Goal: Task Accomplishment & Management: Complete application form

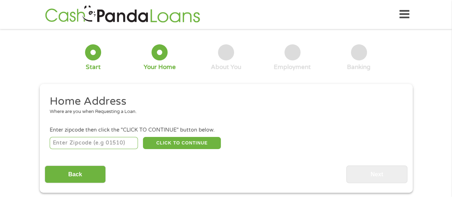
click at [76, 143] on input "number" at bounding box center [94, 143] width 88 height 12
type input "74743"
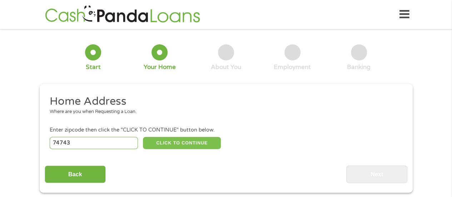
click at [174, 140] on button "CLICK TO CONTINUE" at bounding box center [182, 143] width 78 height 12
type input "74743"
type input "[PERSON_NAME]"
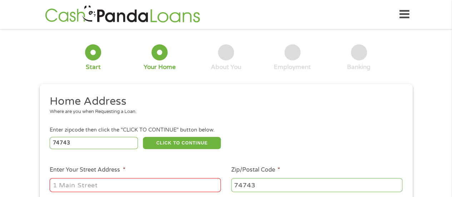
click at [156, 183] on input "Enter Your Street Address *" at bounding box center [135, 185] width 171 height 14
type input "[STREET_ADDRESS][PERSON_NAME]"
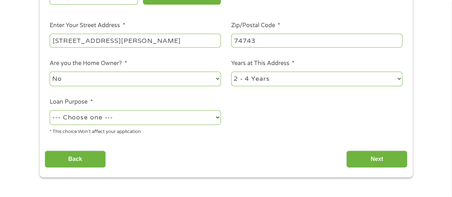
scroll to position [162, 0]
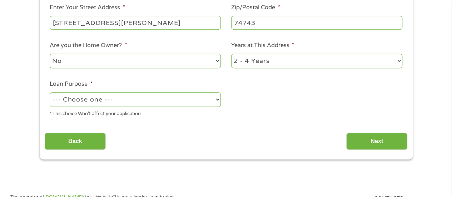
click at [216, 99] on select "--- Choose one --- Pay Bills Debt Consolidation Home Improvement Major Purchase…" at bounding box center [135, 99] width 171 height 15
select select "paybills"
click at [50, 92] on select "--- Choose one --- Pay Bills Debt Consolidation Home Improvement Major Purchase…" at bounding box center [135, 99] width 171 height 15
click at [398, 62] on select "1 Year or less 1 - 2 Years 2 - 4 Years Over 4 Years" at bounding box center [316, 61] width 171 height 15
select select "60months"
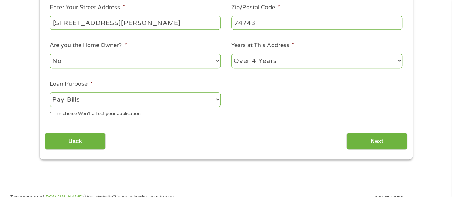
click at [231, 54] on select "1 Year or less 1 - 2 Years 2 - 4 Years Over 4 Years" at bounding box center [316, 61] width 171 height 15
click at [371, 137] on input "Next" at bounding box center [376, 142] width 61 height 18
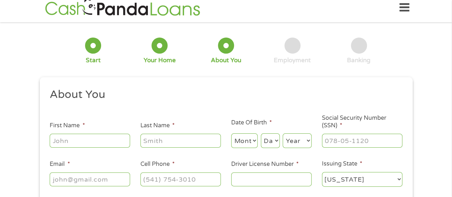
scroll to position [0, 0]
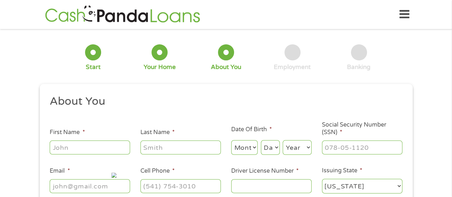
click at [98, 139] on div at bounding box center [90, 147] width 80 height 16
click at [69, 148] on input "First Name *" at bounding box center [90, 147] width 80 height 14
type input "[PERSON_NAME]"
type input "[EMAIL_ADDRESS][DOMAIN_NAME]"
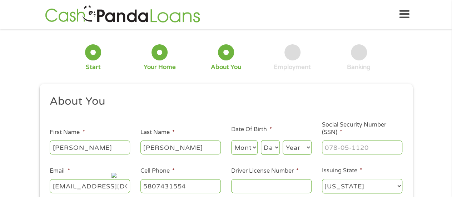
type input "[PHONE_NUMBER]"
click at [244, 146] on select "Month 1 2 3 4 5 6 7 8 9 10 11 12" at bounding box center [244, 147] width 27 height 15
select select "9"
click at [231, 140] on select "Month 1 2 3 4 5 6 7 8 9 10 11 12" at bounding box center [244, 147] width 27 height 15
click at [274, 150] on select "Day 1 2 3 4 5 6 7 8 9 10 11 12 13 14 15 16 17 18 19 20 21 22 23 24 25 26 27 28 …" at bounding box center [270, 147] width 19 height 15
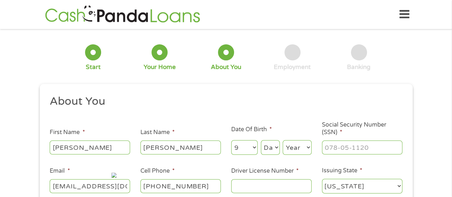
select select "14"
click at [261, 140] on select "Day 1 2 3 4 5 6 7 8 9 10 11 12 13 14 15 16 17 18 19 20 21 22 23 24 25 26 27 28 …" at bounding box center [270, 147] width 19 height 15
click at [294, 143] on select "Year [DATE] 2006 2005 2004 2003 2002 2001 2000 1999 1998 1997 1996 1995 1994 19…" at bounding box center [297, 147] width 29 height 15
select select "1955"
click at [283, 140] on select "Year [DATE] 2006 2005 2004 2003 2002 2001 2000 1999 1998 1997 1996 1995 1994 19…" at bounding box center [297, 147] width 29 height 15
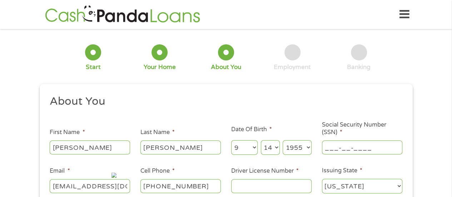
click at [338, 141] on input "___-__-____" at bounding box center [362, 147] width 80 height 14
type input "226-82-4155"
click at [254, 189] on input "Driver License Number *" at bounding box center [271, 186] width 80 height 14
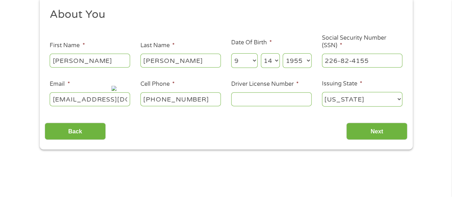
scroll to position [100, 0]
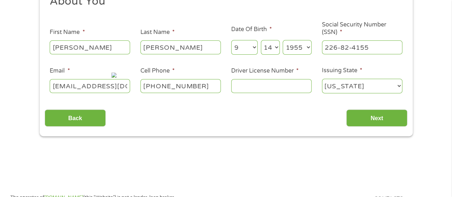
click at [298, 82] on input "Driver License Number *" at bounding box center [271, 86] width 80 height 14
click at [290, 88] on input "Driver License Number *" at bounding box center [271, 86] width 80 height 14
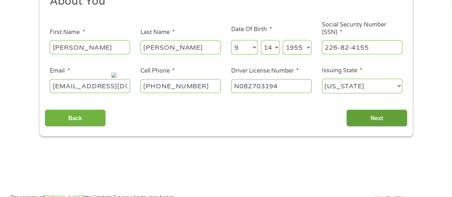
type input "N082703194"
click at [362, 117] on input "Next" at bounding box center [376, 118] width 61 height 18
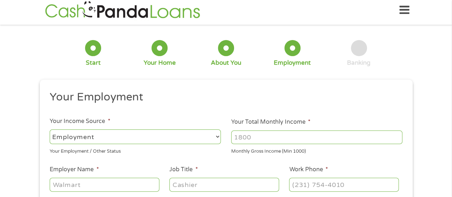
scroll to position [0, 0]
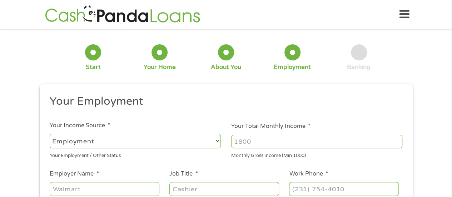
click at [217, 143] on select "--- Choose one --- Employment [DEMOGRAPHIC_DATA] Benefits" at bounding box center [135, 141] width 171 height 15
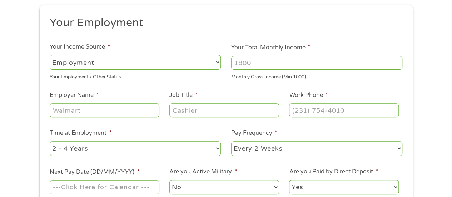
scroll to position [94, 0]
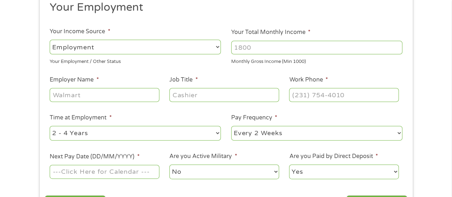
click at [216, 46] on select "--- Choose one --- Employment [DEMOGRAPHIC_DATA] Benefits" at bounding box center [135, 47] width 171 height 15
select select "benefits"
click at [50, 40] on select "--- Choose one --- Employment [DEMOGRAPHIC_DATA] Benefits" at bounding box center [135, 47] width 171 height 15
type input "Other"
type input "[PHONE_NUMBER]"
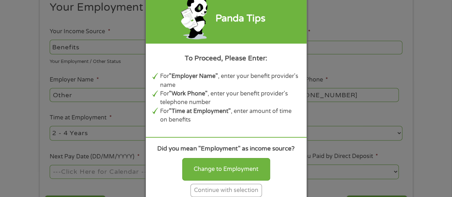
click at [229, 191] on div "Continue with selection" at bounding box center [225, 190] width 71 height 13
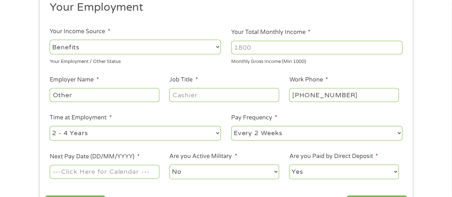
click at [242, 49] on input "Your Total Monthly Income *" at bounding box center [316, 48] width 171 height 14
type input "1314"
drag, startPoint x: 75, startPoint y: 93, endPoint x: 40, endPoint y: 97, distance: 34.9
click at [40, 97] on div "This field is hidden when viewing the form gclid EAIaIQobChMIoaDJjprMjwMVpUT_AR…" at bounding box center [226, 106] width 373 height 232
type input "Social Security"
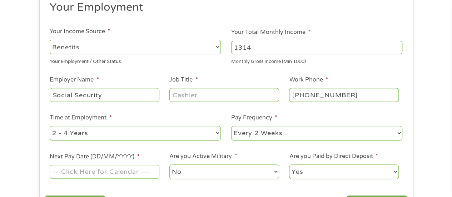
click at [189, 95] on input "Job Title *" at bounding box center [223, 95] width 109 height 14
type input "SSRI"
click at [217, 133] on select "--- Choose one --- 1 Year or less 1 - 2 Years 2 - 4 Years Over 4 Years" at bounding box center [135, 133] width 171 height 15
select select "60months"
click at [50, 126] on select "--- Choose one --- 1 Year or less 1 - 2 Years 2 - 4 Years Over 4 Years" at bounding box center [135, 133] width 171 height 15
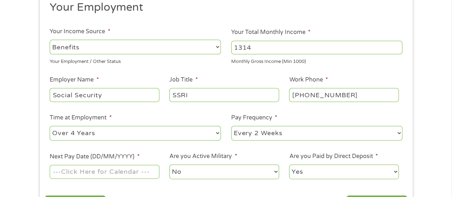
click at [315, 134] on select "--- Choose one --- Every 2 Weeks Every Week Monthly Semi-Monthly" at bounding box center [316, 133] width 171 height 15
select select "monthly"
click at [231, 126] on select "--- Choose one --- Every 2 Weeks Every Week Monthly Semi-Monthly" at bounding box center [316, 133] width 171 height 15
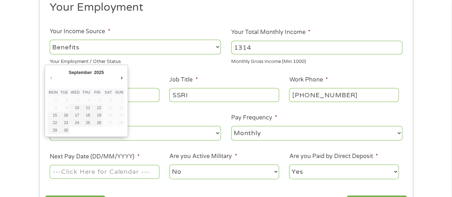
click at [146, 170] on input "Next Pay Date (DD/MM/YYYY) *" at bounding box center [104, 172] width 109 height 14
type input "[DATE]"
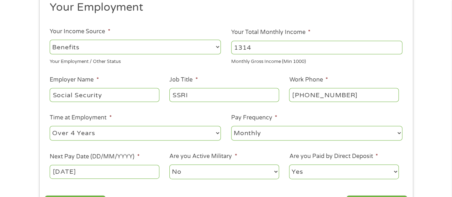
click at [184, 167] on select "No Yes" at bounding box center [223, 171] width 109 height 15
click at [191, 169] on select "No Yes" at bounding box center [223, 171] width 109 height 15
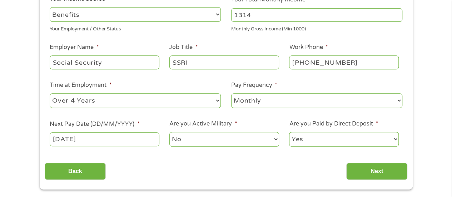
scroll to position [199, 0]
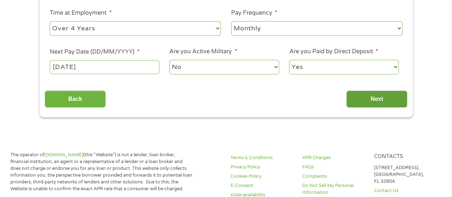
click at [374, 103] on input "Next" at bounding box center [376, 99] width 61 height 18
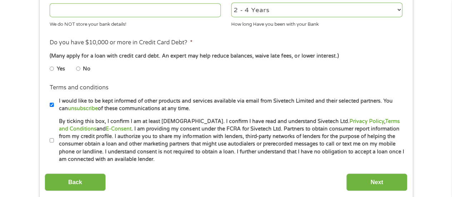
scroll to position [319, 0]
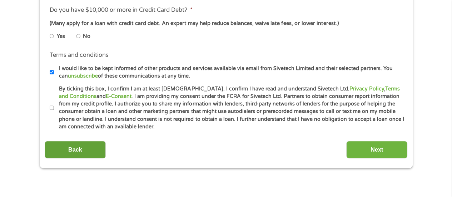
click at [75, 150] on input "Back" at bounding box center [75, 150] width 61 height 18
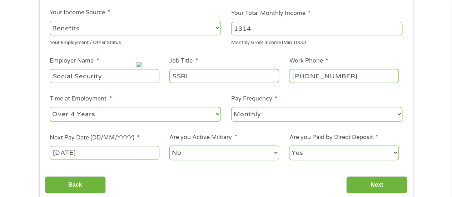
scroll to position [118, 0]
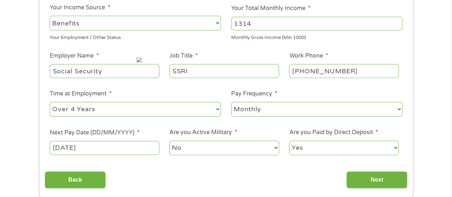
click at [99, 143] on input "[DATE]" at bounding box center [104, 148] width 109 height 14
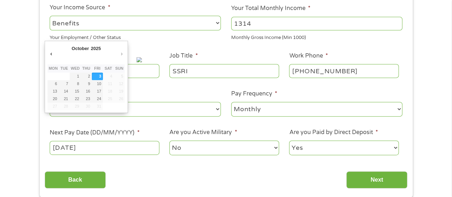
click at [73, 145] on input "[DATE]" at bounding box center [104, 148] width 109 height 14
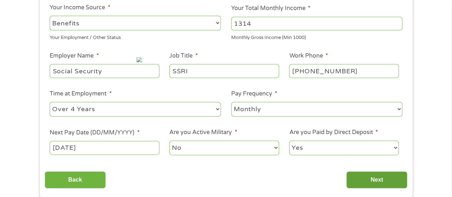
click at [359, 175] on input "Next" at bounding box center [376, 180] width 61 height 18
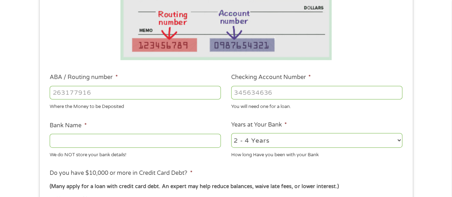
scroll to position [193, 0]
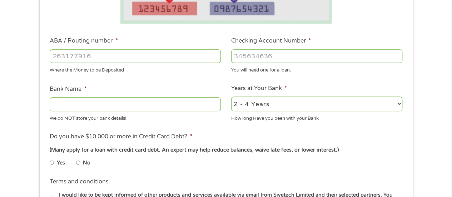
click at [128, 55] on input "ABA / Routing number *" at bounding box center [135, 56] width 171 height 14
type input "103100881"
type input "FIRST UNITED BANK TRUST COMPANY"
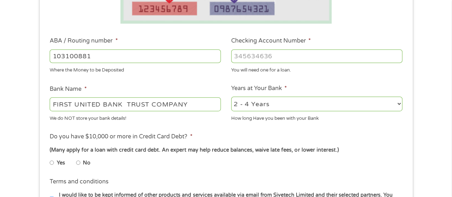
type input "103100881"
click at [235, 61] on input "Checking Account Number *" at bounding box center [316, 56] width 171 height 14
type input "100021914"
click at [399, 105] on select "2 - 4 Years 6 - 12 Months 1 - 2 Years Over 4 Years" at bounding box center [316, 103] width 171 height 15
select select "60months"
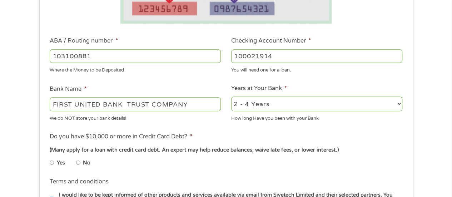
click at [231, 97] on select "2 - 4 Years 6 - 12 Months 1 - 2 Years Over 4 Years" at bounding box center [316, 103] width 171 height 15
click at [77, 163] on input "No" at bounding box center [78, 162] width 4 height 11
radio input "true"
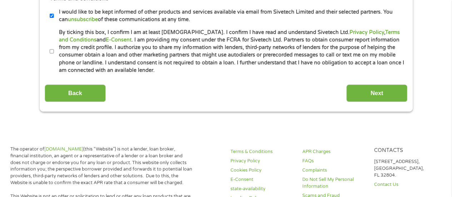
scroll to position [379, 0]
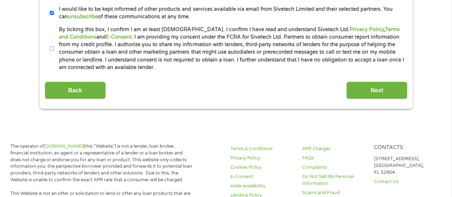
click at [51, 47] on input "By ticking this box, I confirm I am at least [DEMOGRAPHIC_DATA]. I confirm I ha…" at bounding box center [52, 48] width 4 height 11
checkbox input "true"
click at [397, 85] on input "Next" at bounding box center [376, 90] width 61 height 18
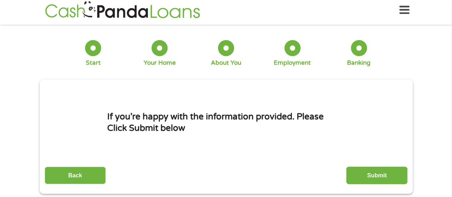
scroll to position [0, 0]
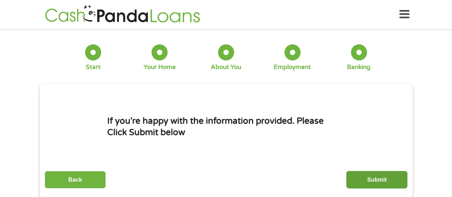
click at [361, 178] on input "Submit" at bounding box center [376, 180] width 61 height 18
